Goal: Communication & Community: Answer question/provide support

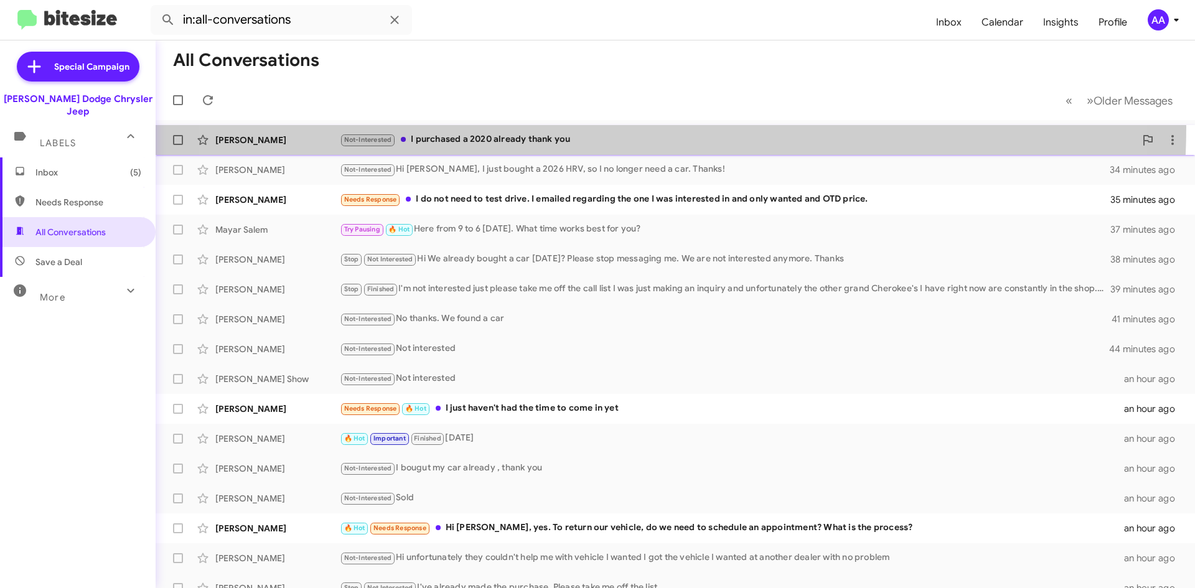
click at [613, 127] on span "Daniel Correa Not-Interested I purchased a 2020 already thank you 33 minutes ago" at bounding box center [675, 140] width 1039 height 30
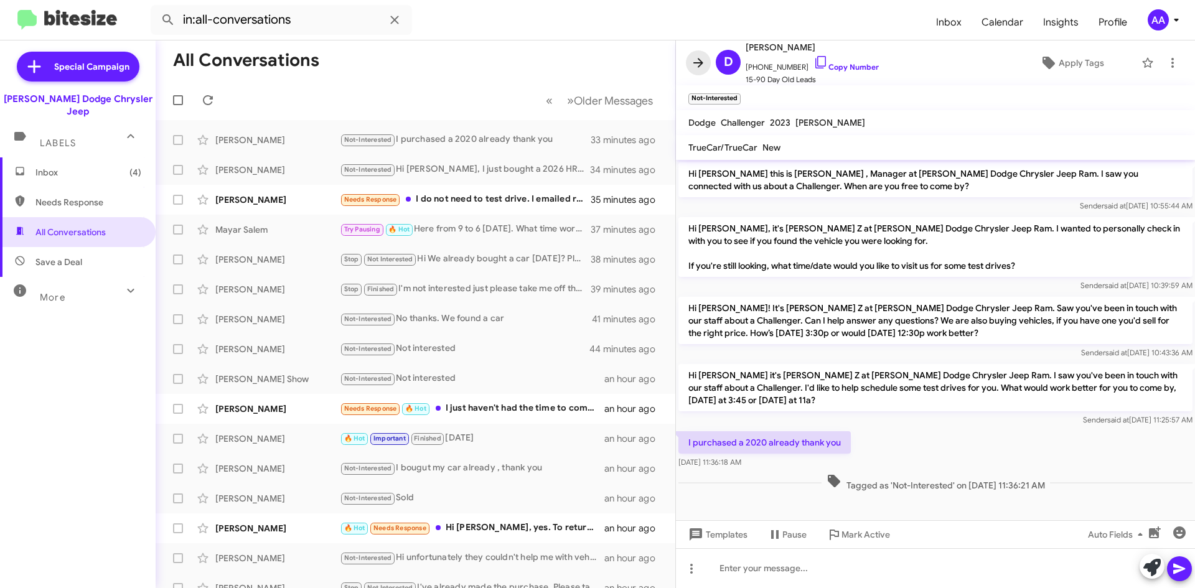
click at [700, 56] on icon at bounding box center [698, 62] width 15 height 15
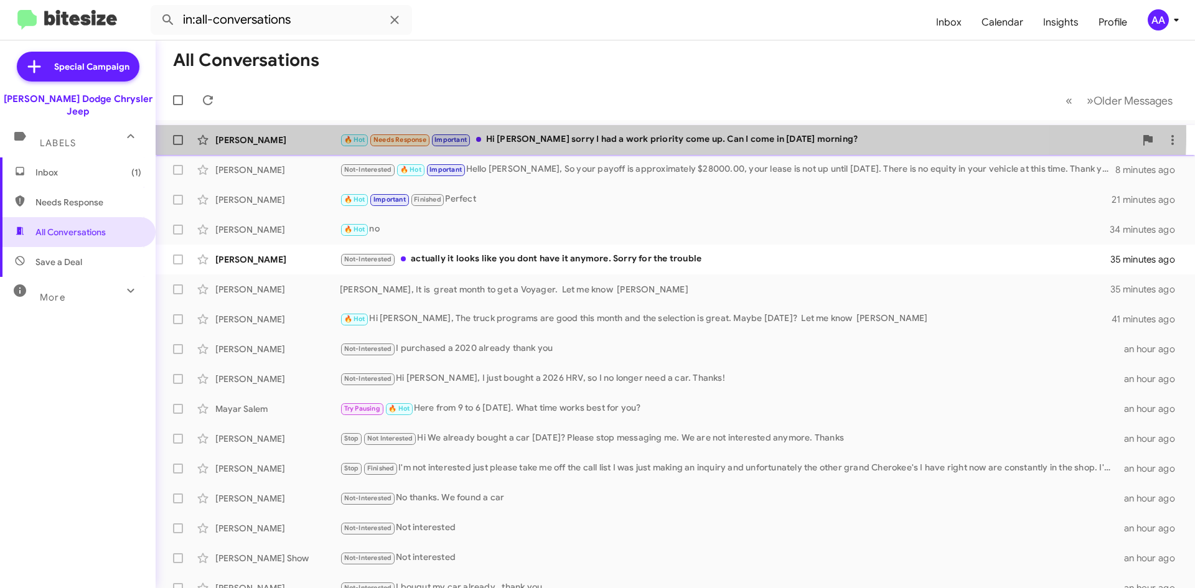
click at [564, 134] on div "🔥 Hot Needs Response Important Hi [PERSON_NAME] sorry I had a work priority com…" at bounding box center [737, 140] width 795 height 14
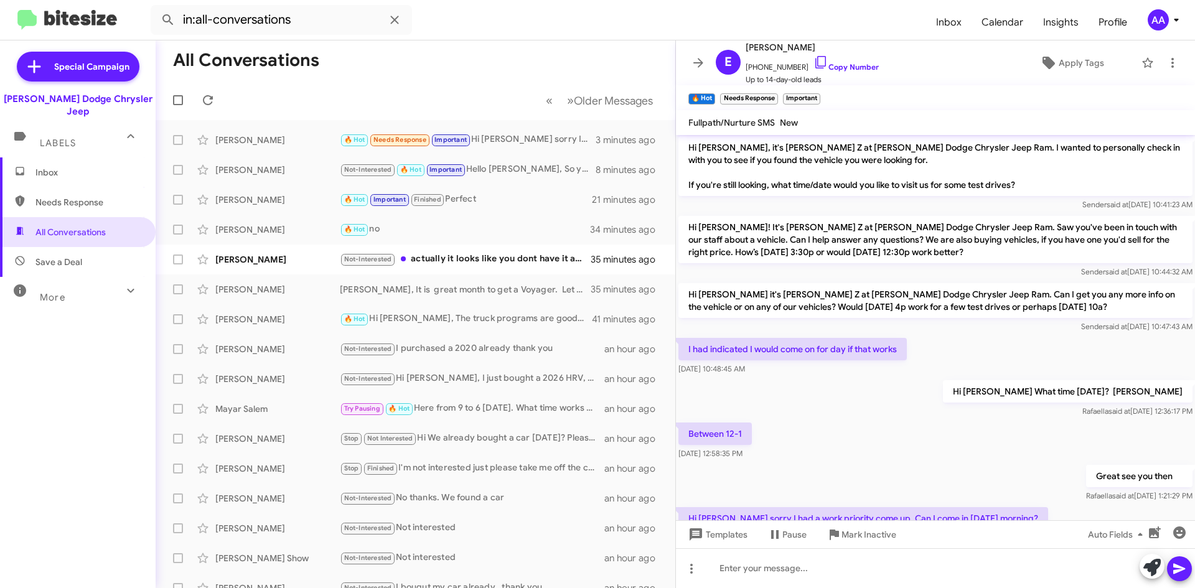
scroll to position [111, 0]
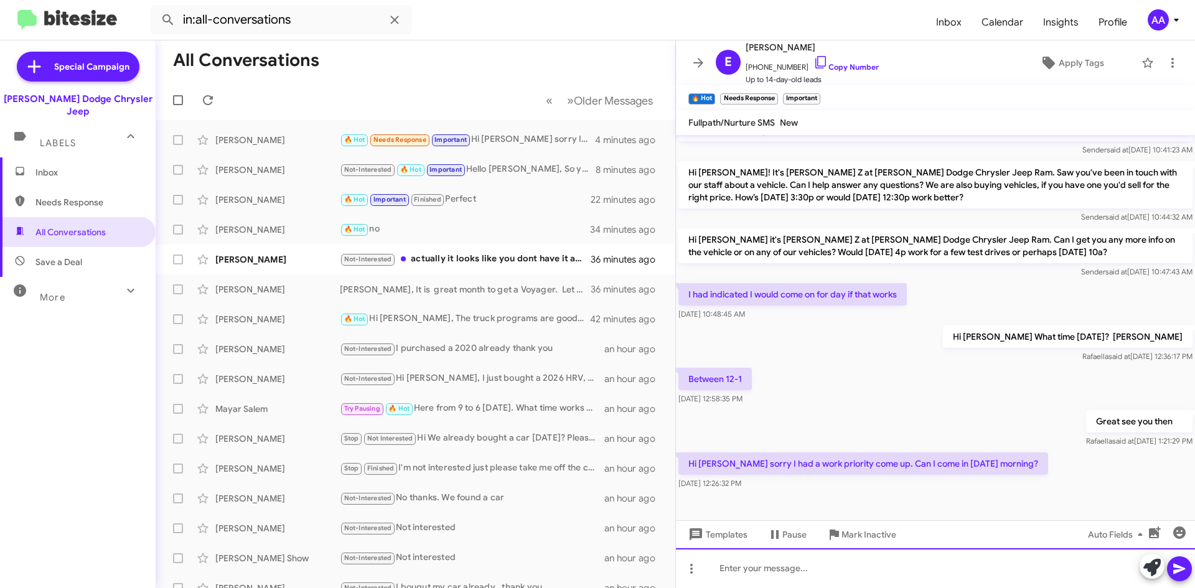
click at [832, 572] on div at bounding box center [935, 568] width 519 height 40
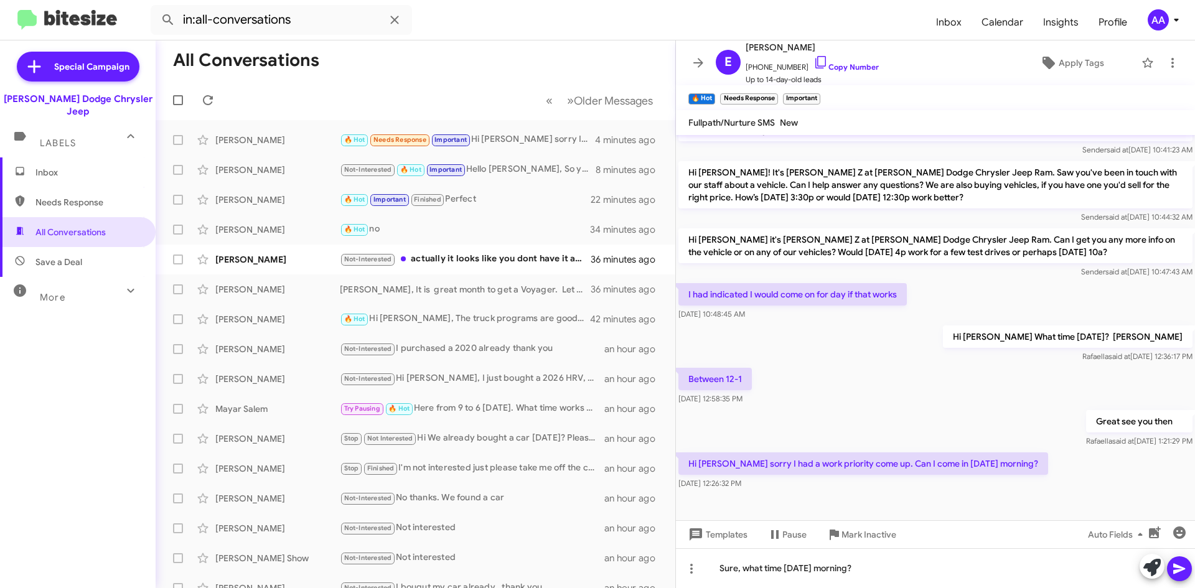
click at [1181, 565] on icon at bounding box center [1179, 568] width 15 height 15
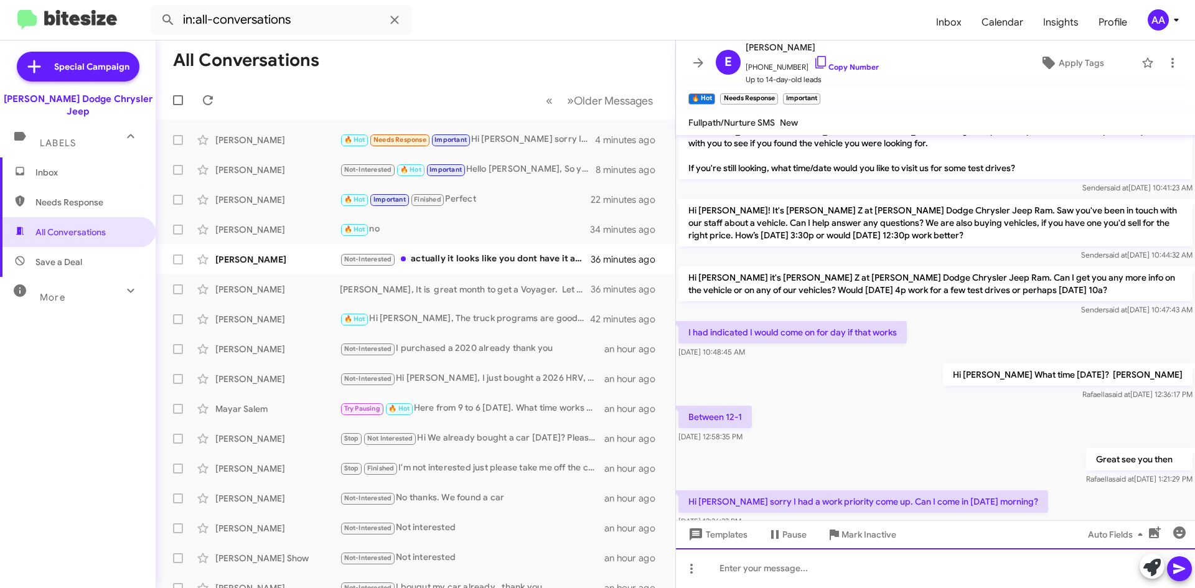
scroll to position [156, 0]
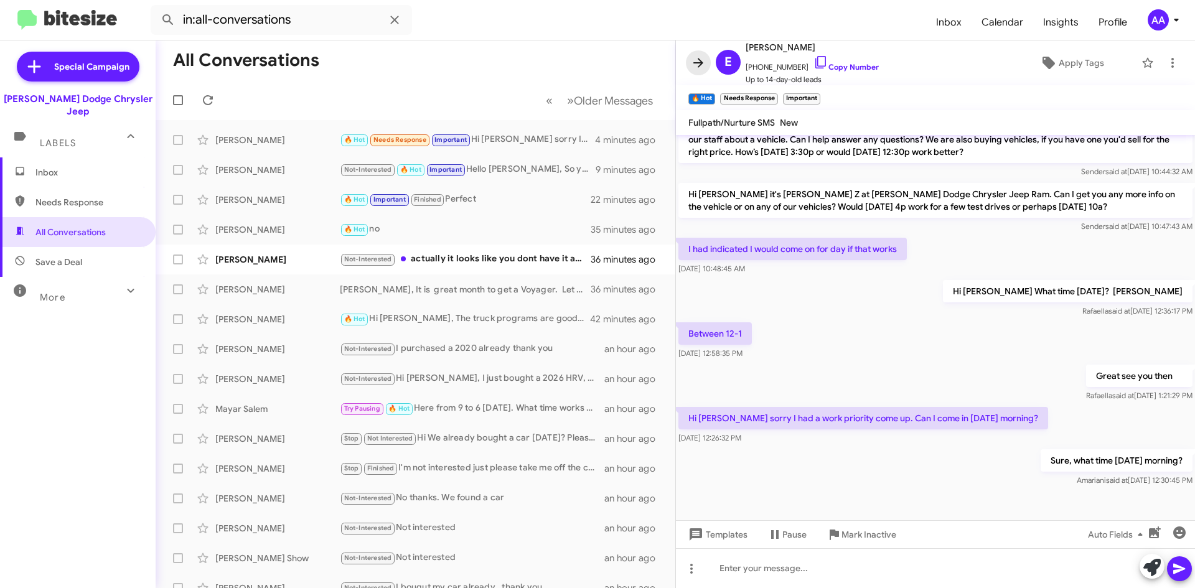
click at [700, 56] on icon at bounding box center [698, 62] width 15 height 15
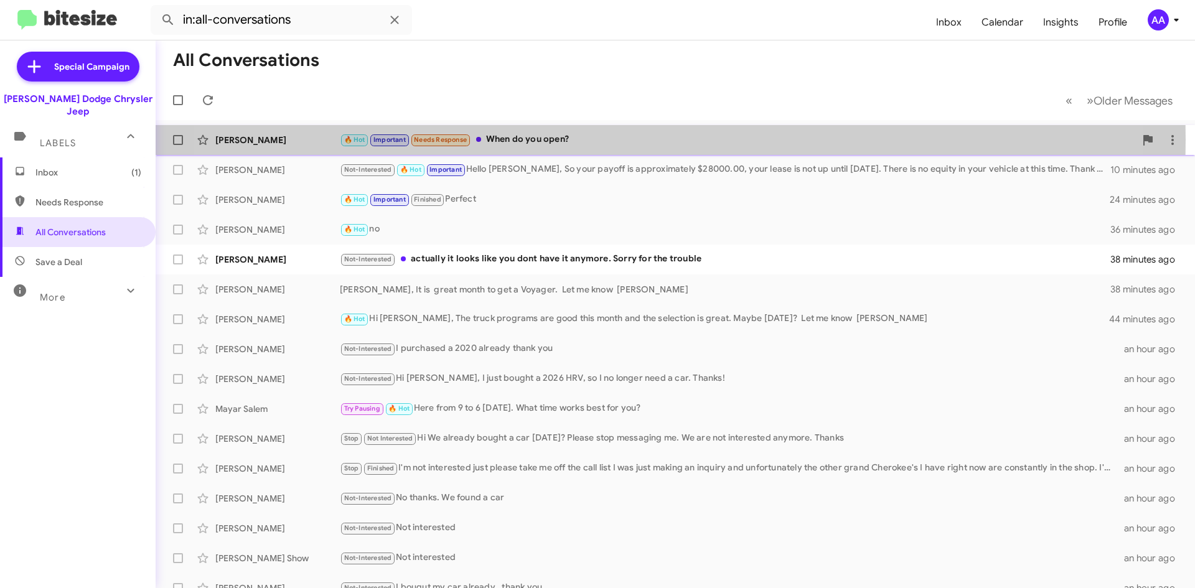
click at [610, 139] on div "🔥 Hot Important Needs Response When do you open?" at bounding box center [737, 140] width 795 height 14
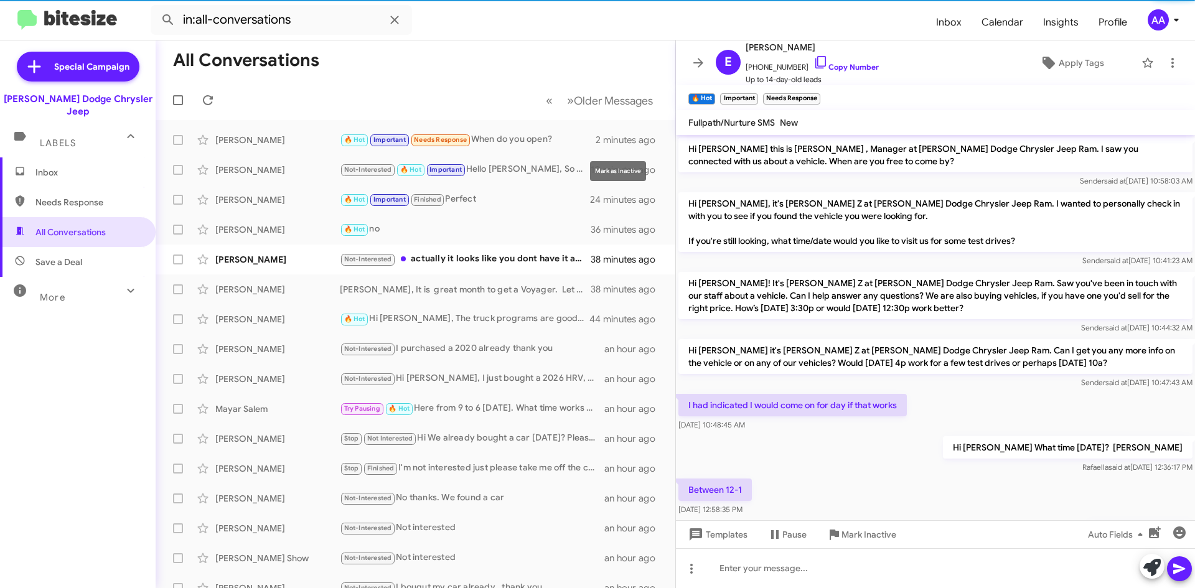
scroll to position [202, 0]
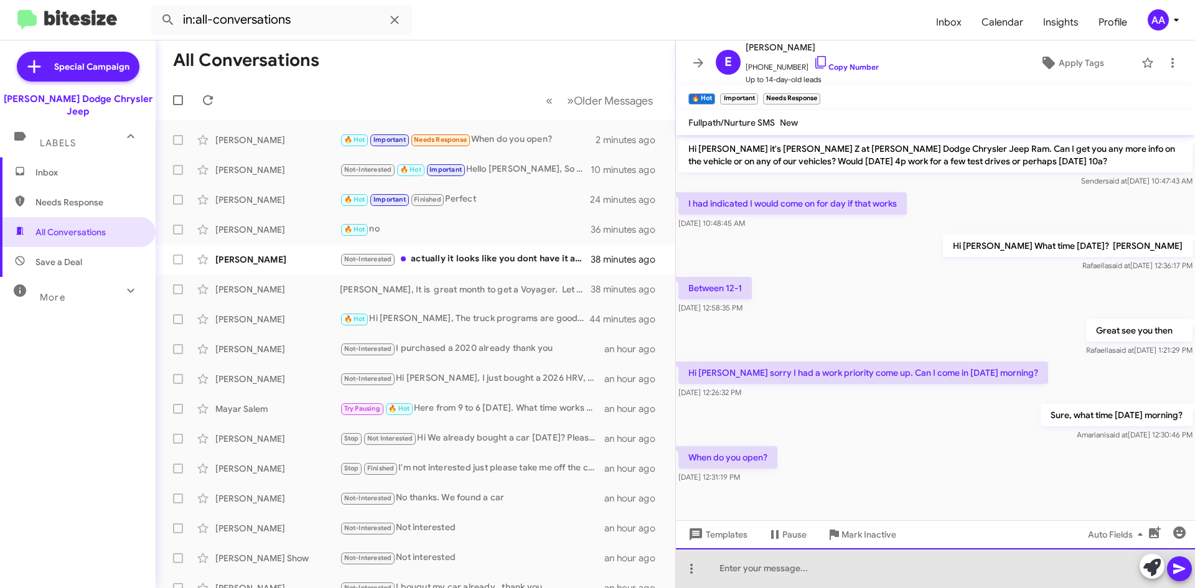
click at [843, 574] on div at bounding box center [935, 568] width 519 height 40
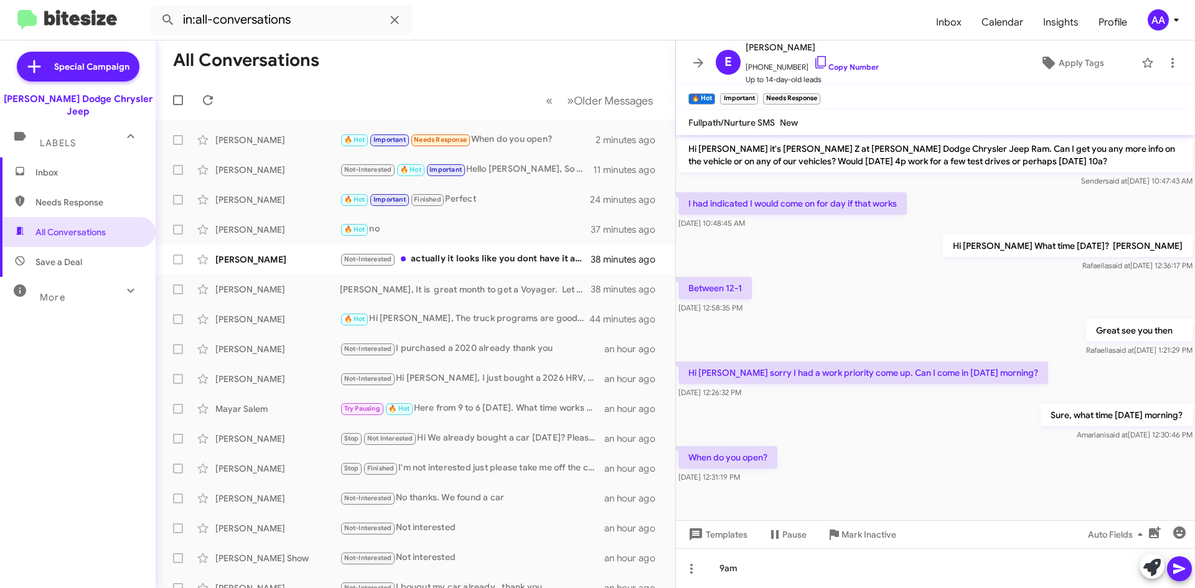
click at [1171, 571] on button at bounding box center [1179, 568] width 25 height 25
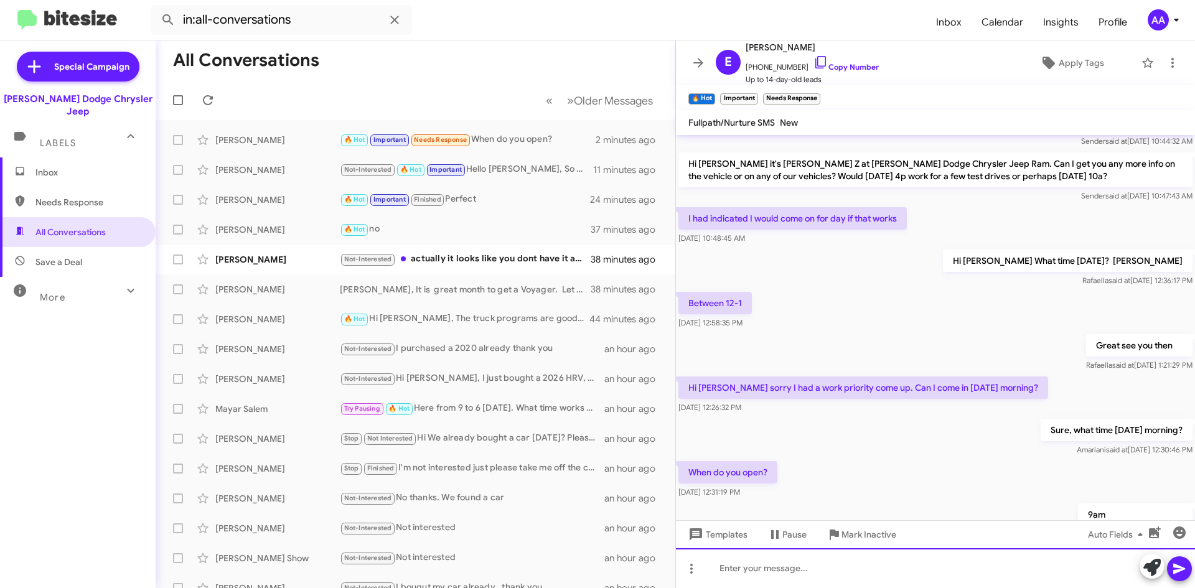
scroll to position [247, 0]
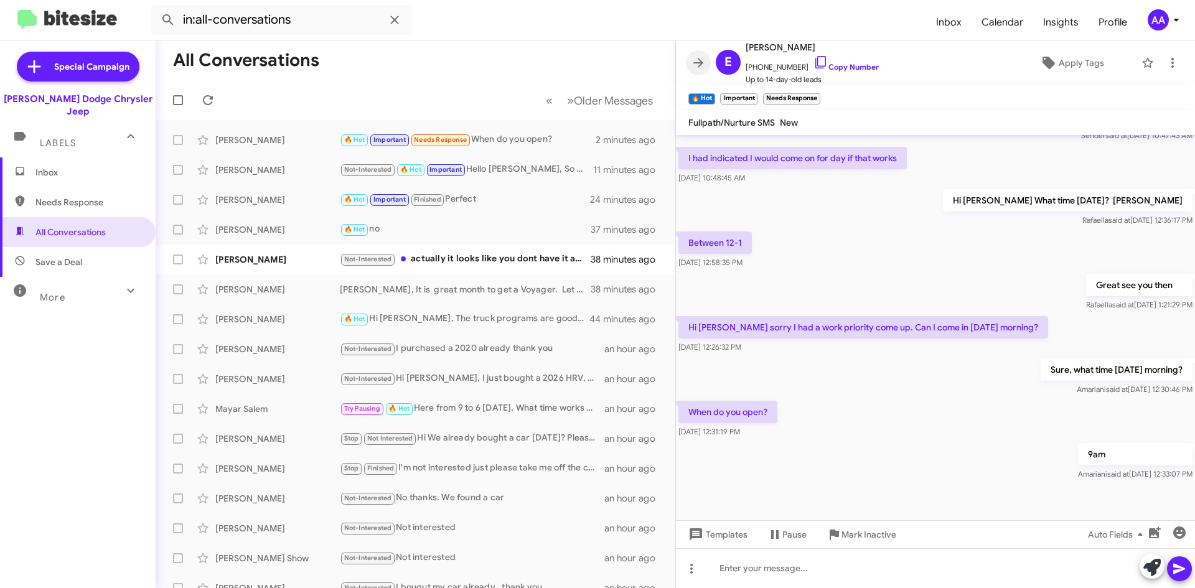
click at [700, 62] on icon at bounding box center [698, 62] width 15 height 15
